Goal: Communication & Community: Answer question/provide support

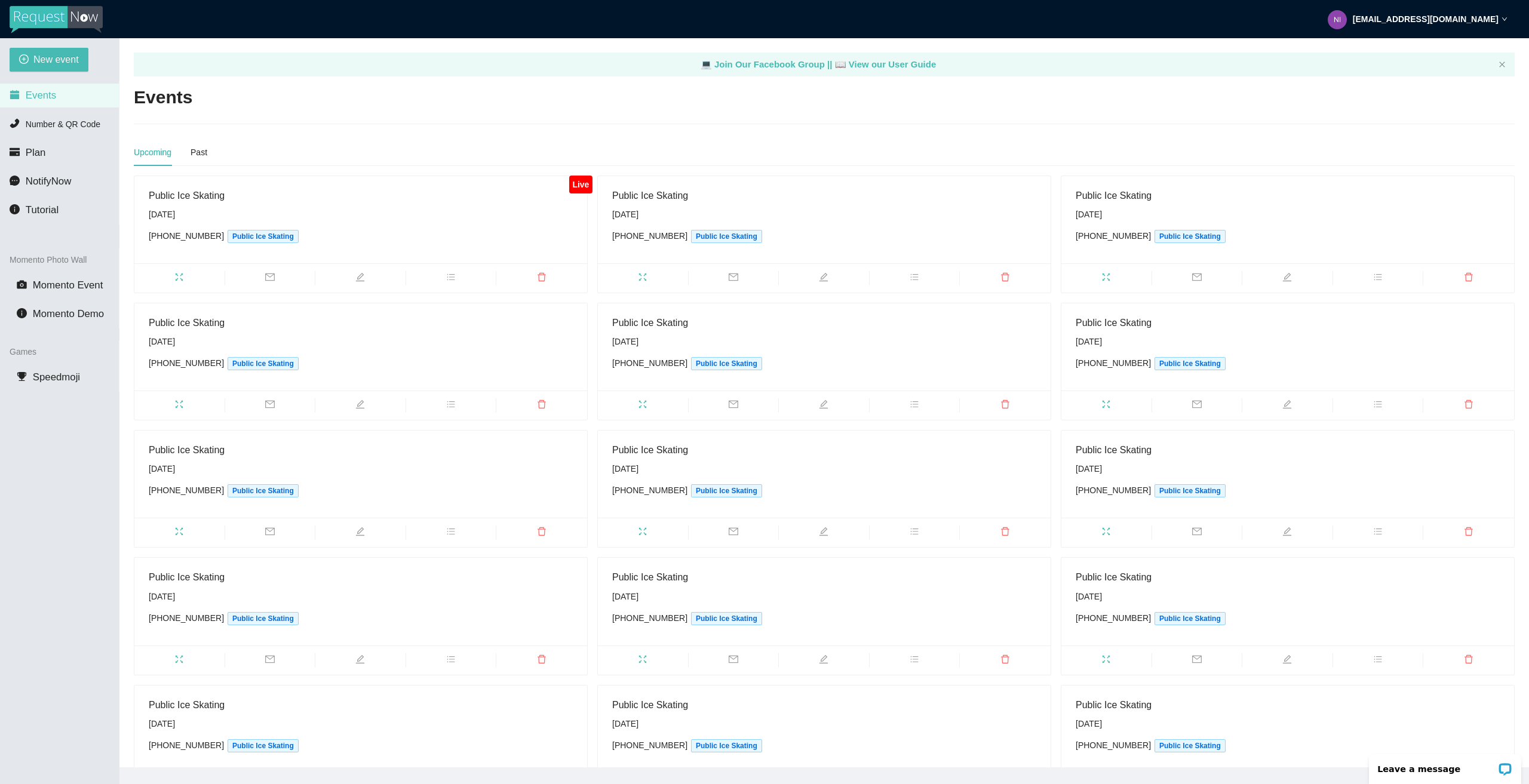
click at [266, 276] on icon "mail" at bounding box center [269, 277] width 10 height 10
click at [242, 166] on div "Text" at bounding box center [242, 164] width 15 height 13
drag, startPoint x: 221, startPoint y: 197, endPoint x: 401, endPoint y: 194, distance: 180.0
click at [384, 194] on body "[EMAIL_ADDRESS][DOMAIN_NAME] New event Events Number & QR Code Plan NotifyNow T…" at bounding box center [764, 392] width 1529 height 784
type input "[PHONE_NUMBER]"
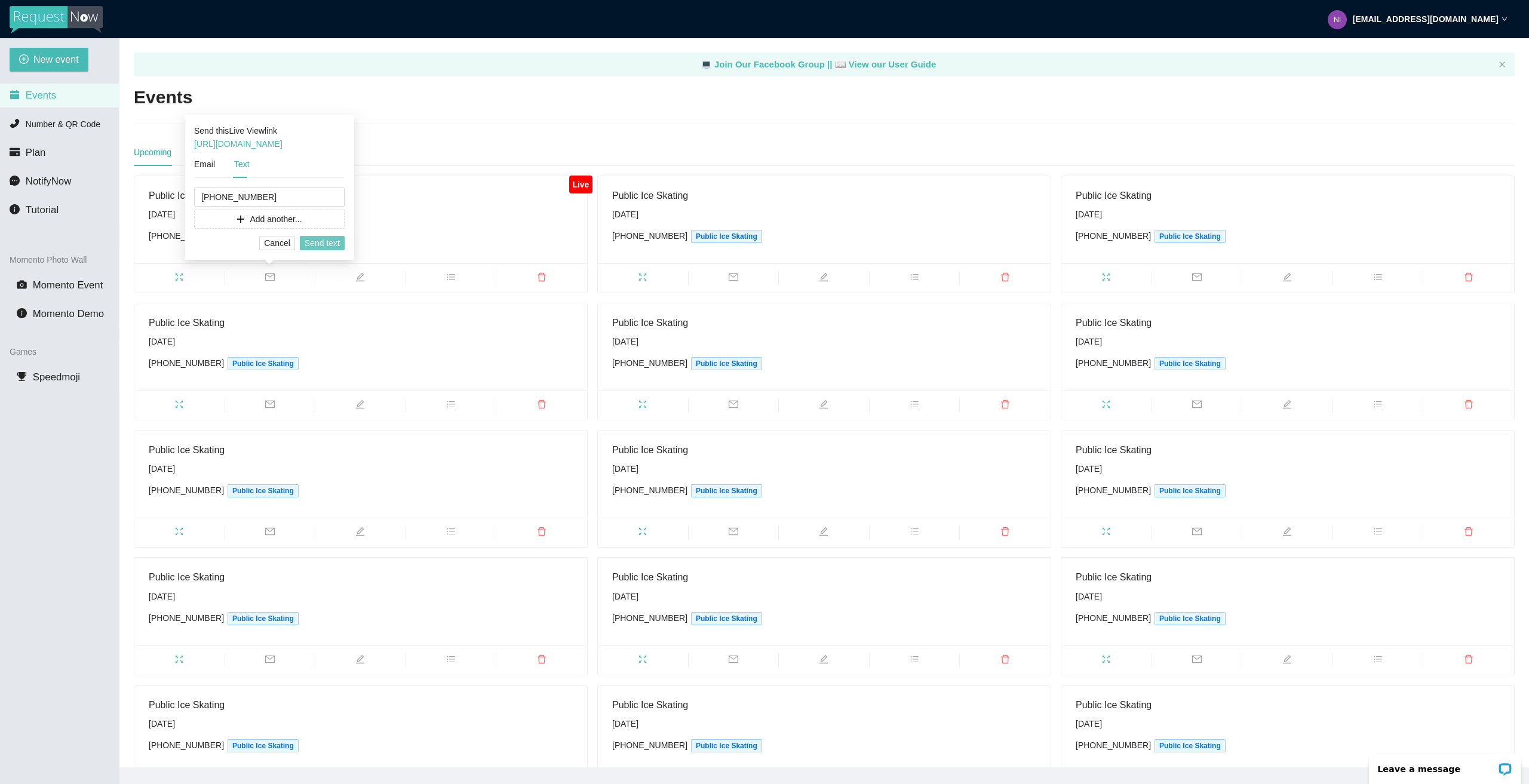
click at [325, 246] on span "Send text" at bounding box center [322, 243] width 35 height 13
